Goal: Information Seeking & Learning: Learn about a topic

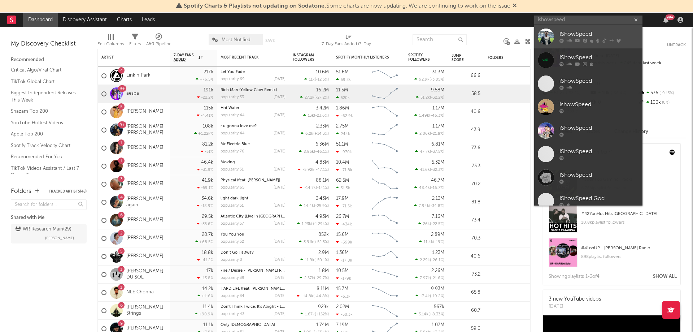
type input "ishowspeed"
click at [568, 31] on div "IShowSpeed" at bounding box center [598, 34] width 79 height 9
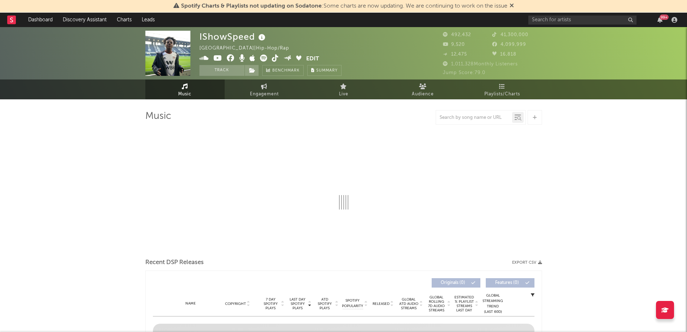
select select "6m"
